Goal: Information Seeking & Learning: Learn about a topic

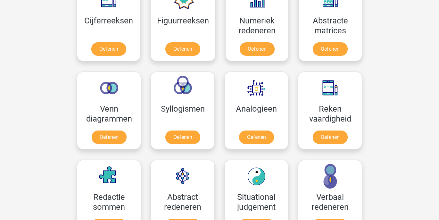
scroll to position [314, 0]
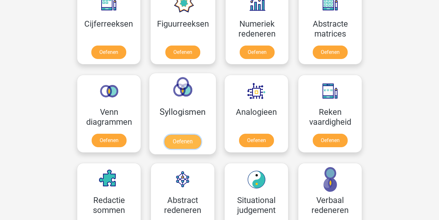
click at [179, 139] on link "Oefenen" at bounding box center [182, 141] width 37 height 14
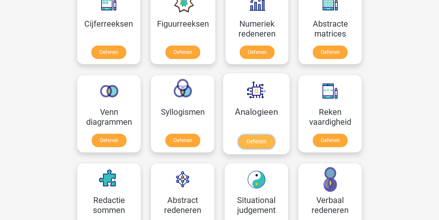
click at [250, 142] on link "Oefenen" at bounding box center [256, 141] width 37 height 14
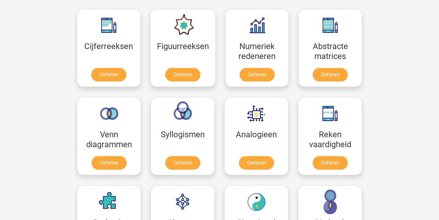
scroll to position [224, 0]
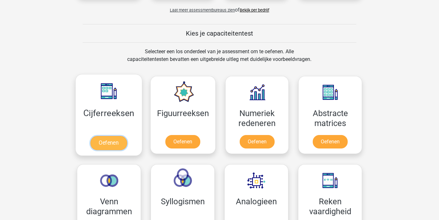
click at [115, 146] on link "Oefenen" at bounding box center [108, 143] width 37 height 14
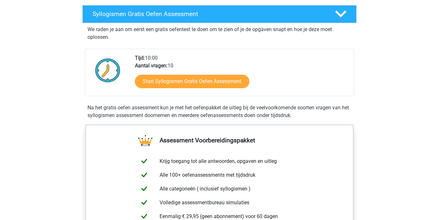
scroll to position [85, 0]
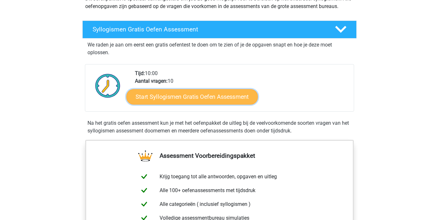
click at [207, 94] on link "Start Syllogismen Gratis Oefen Assessment" at bounding box center [192, 96] width 132 height 15
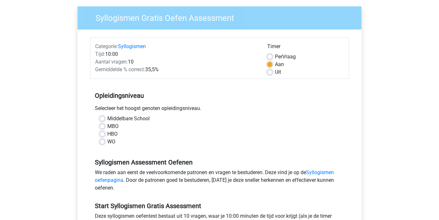
scroll to position [46, 0]
click at [107, 142] on label "WO" at bounding box center [111, 141] width 8 height 8
click at [101, 142] on input "WO" at bounding box center [102, 140] width 5 height 6
radio input "true"
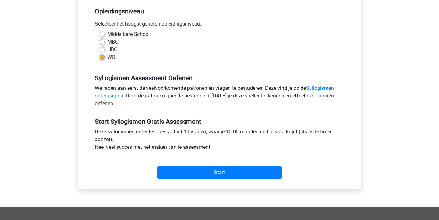
scroll to position [131, 0]
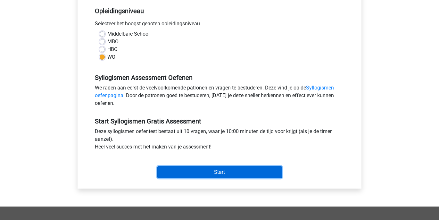
click at [192, 169] on input "Start" at bounding box center [219, 172] width 125 height 12
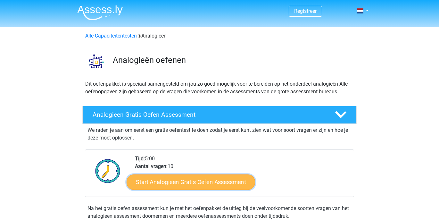
click at [175, 183] on link "Start Analogieen Gratis Oefen Assessment" at bounding box center [190, 181] width 128 height 15
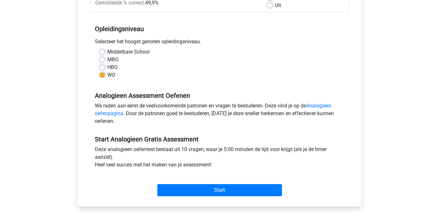
scroll to position [151, 0]
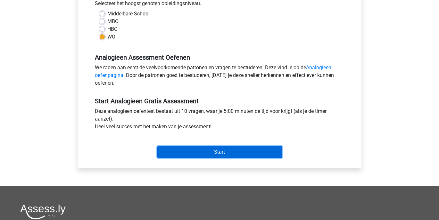
click at [212, 152] on input "Start" at bounding box center [219, 152] width 125 height 12
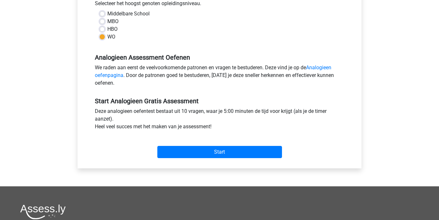
click at [114, 155] on div "Start" at bounding box center [219, 146] width 259 height 22
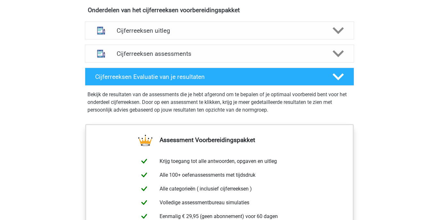
scroll to position [304, 0]
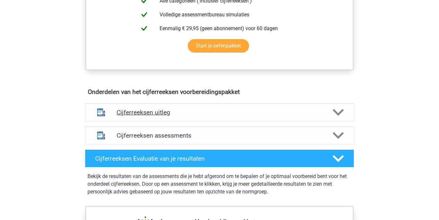
click at [173, 116] on div "Cijferreeksen uitleg" at bounding box center [219, 112] width 269 height 18
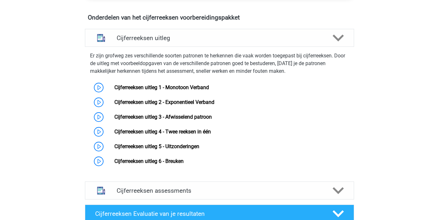
scroll to position [380, 0]
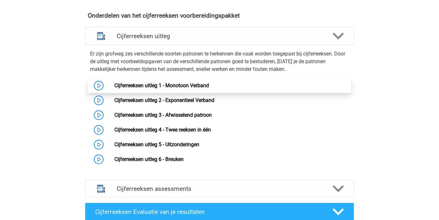
click at [114, 88] on link "Cijferreeksen uitleg 1 - Monotoon Verband" at bounding box center [161, 85] width 94 height 6
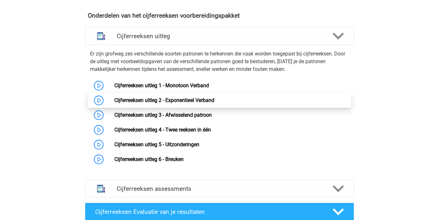
click at [114, 103] on link "Cijferreeksen uitleg 2 - Exponentieel Verband" at bounding box center [164, 100] width 100 height 6
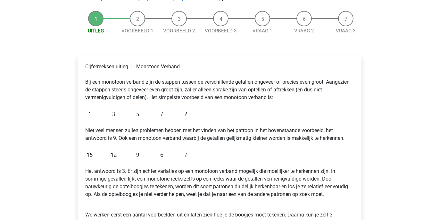
scroll to position [55, 0]
